Goal: Navigation & Orientation: Find specific page/section

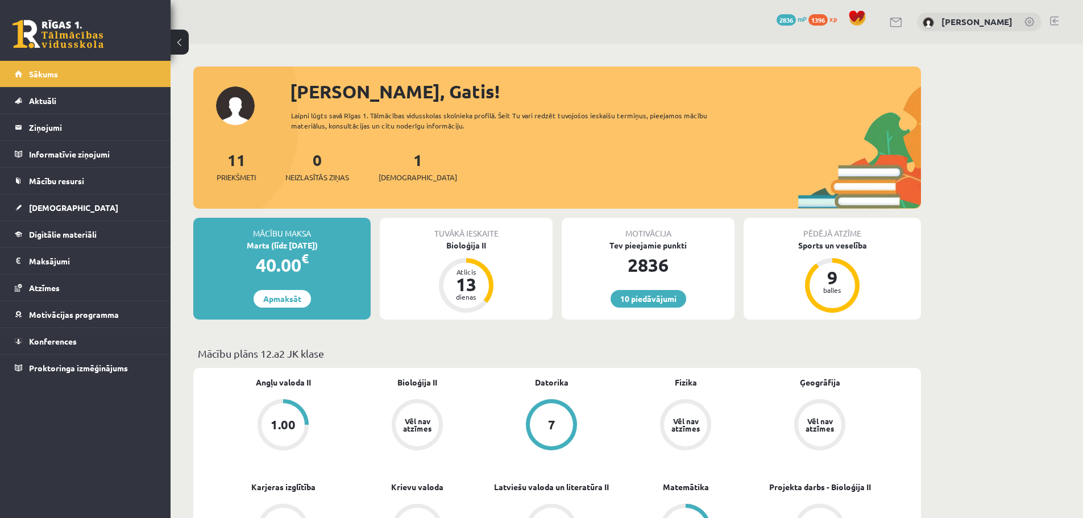
click at [58, 24] on link at bounding box center [58, 34] width 91 height 28
drag, startPoint x: 283, startPoint y: 244, endPoint x: 329, endPoint y: 245, distance: 45.5
click at [329, 245] on div "Marts (līdz [DATE])" at bounding box center [281, 245] width 177 height 12
click at [61, 79] on link "Sākums" at bounding box center [86, 74] width 142 height 26
